Goal: Transaction & Acquisition: Purchase product/service

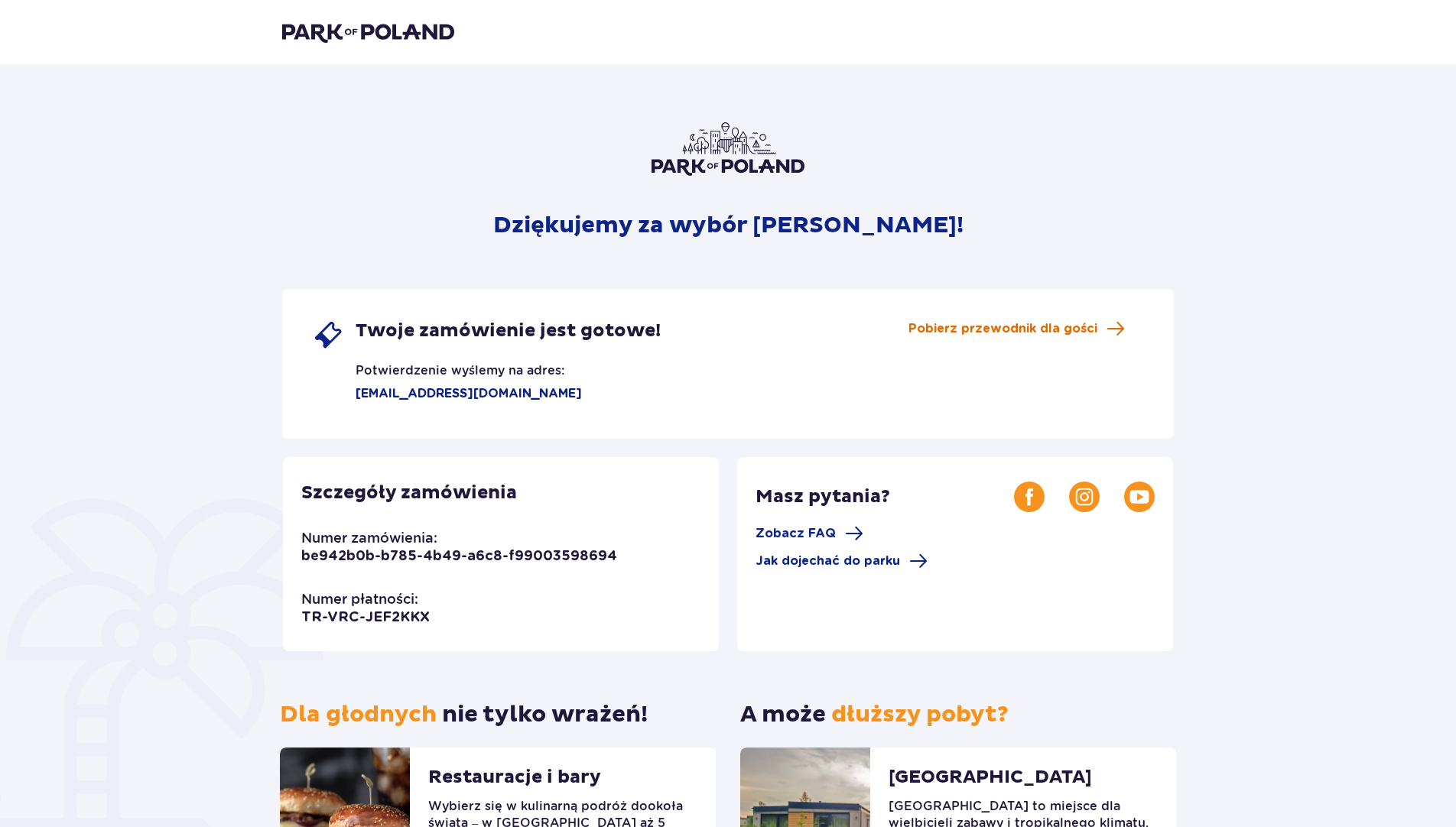
click at [998, 332] on span "Pobierz przewodnik dla gości" at bounding box center [1002, 328] width 189 height 17
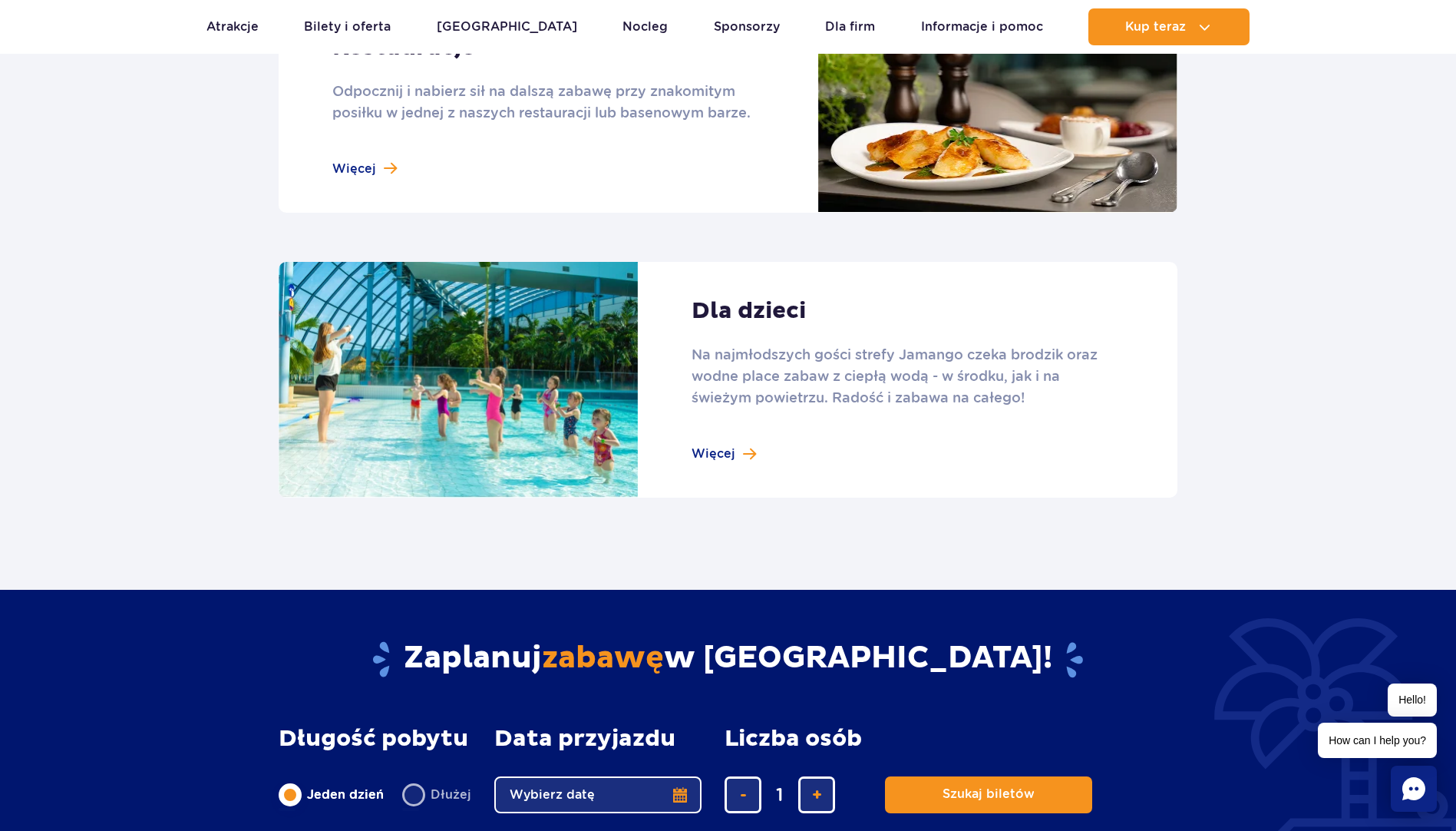
scroll to position [1997, 0]
click at [734, 452] on link at bounding box center [728, 381] width 899 height 237
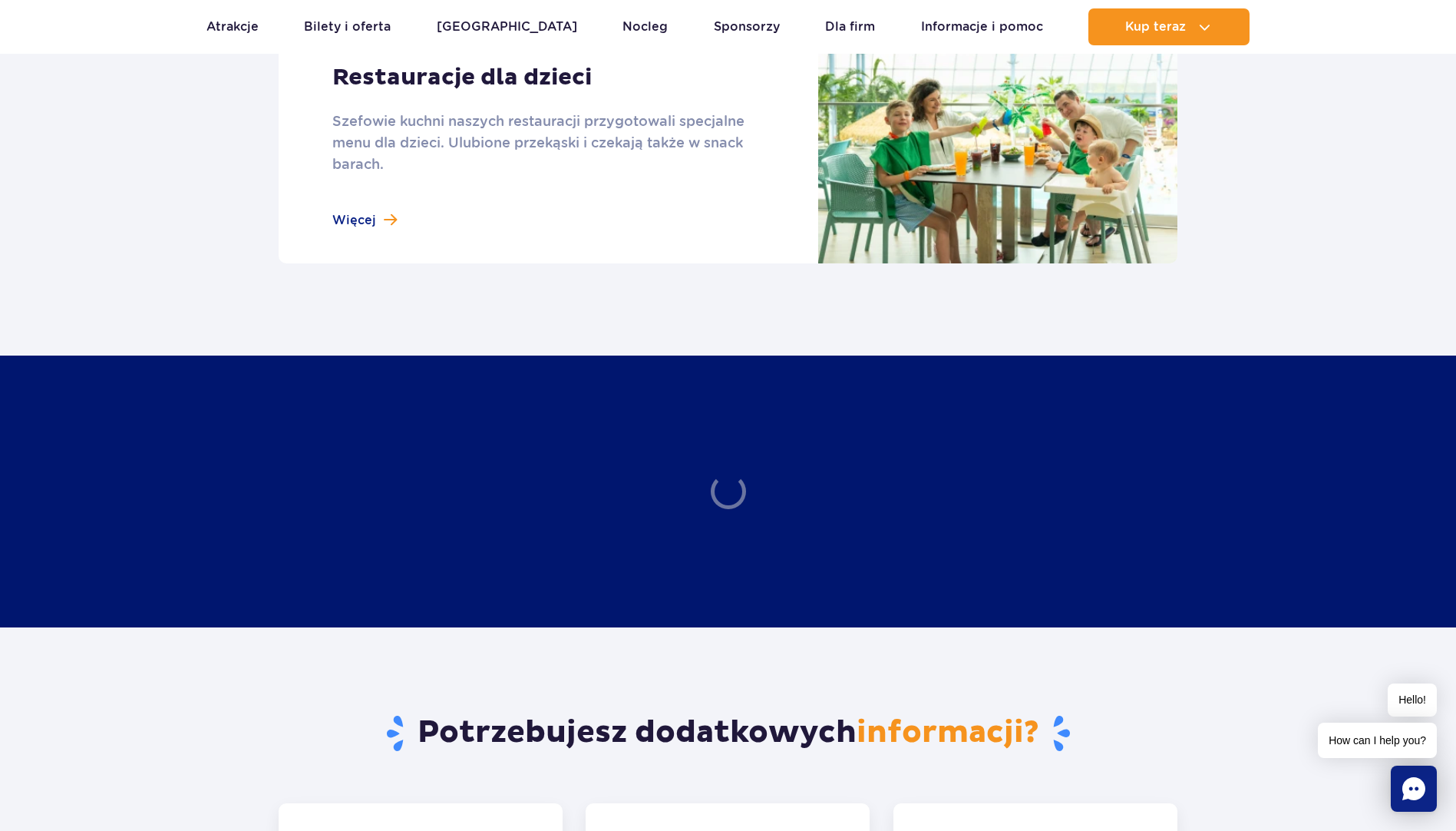
scroll to position [1920, 0]
